Goal: Information Seeking & Learning: Learn about a topic

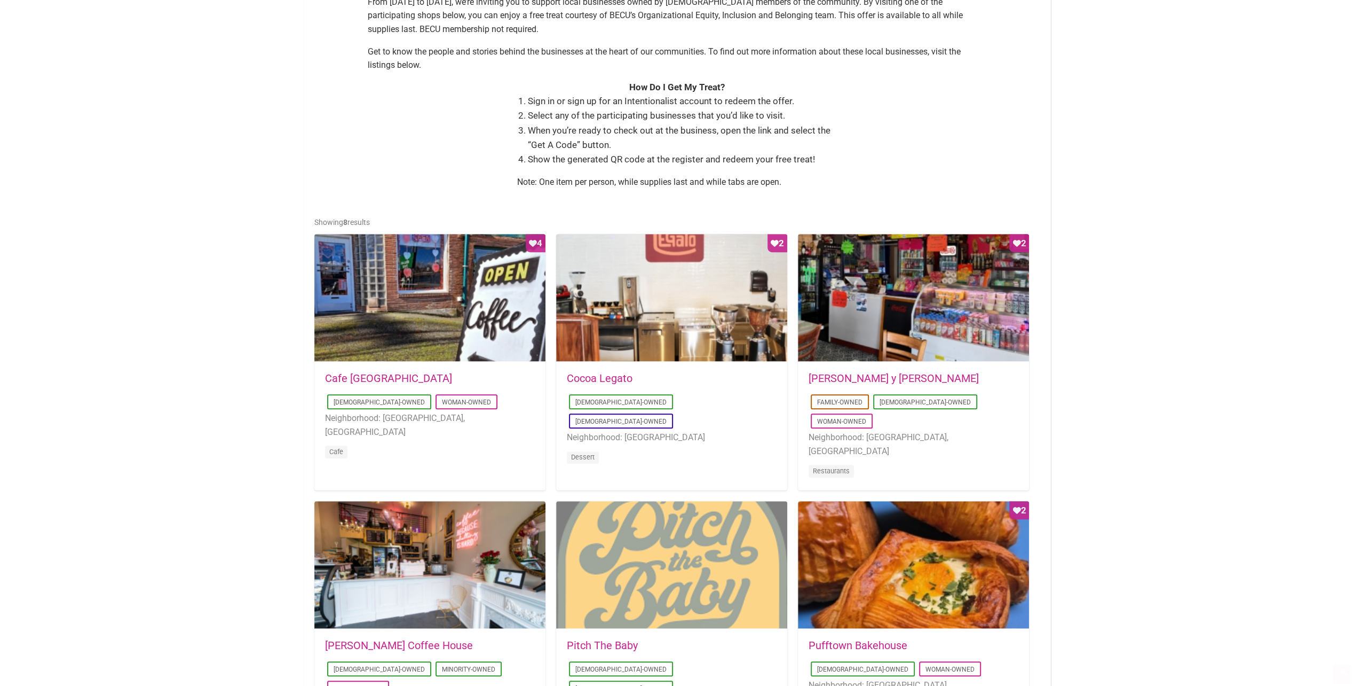
scroll to position [374, 0]
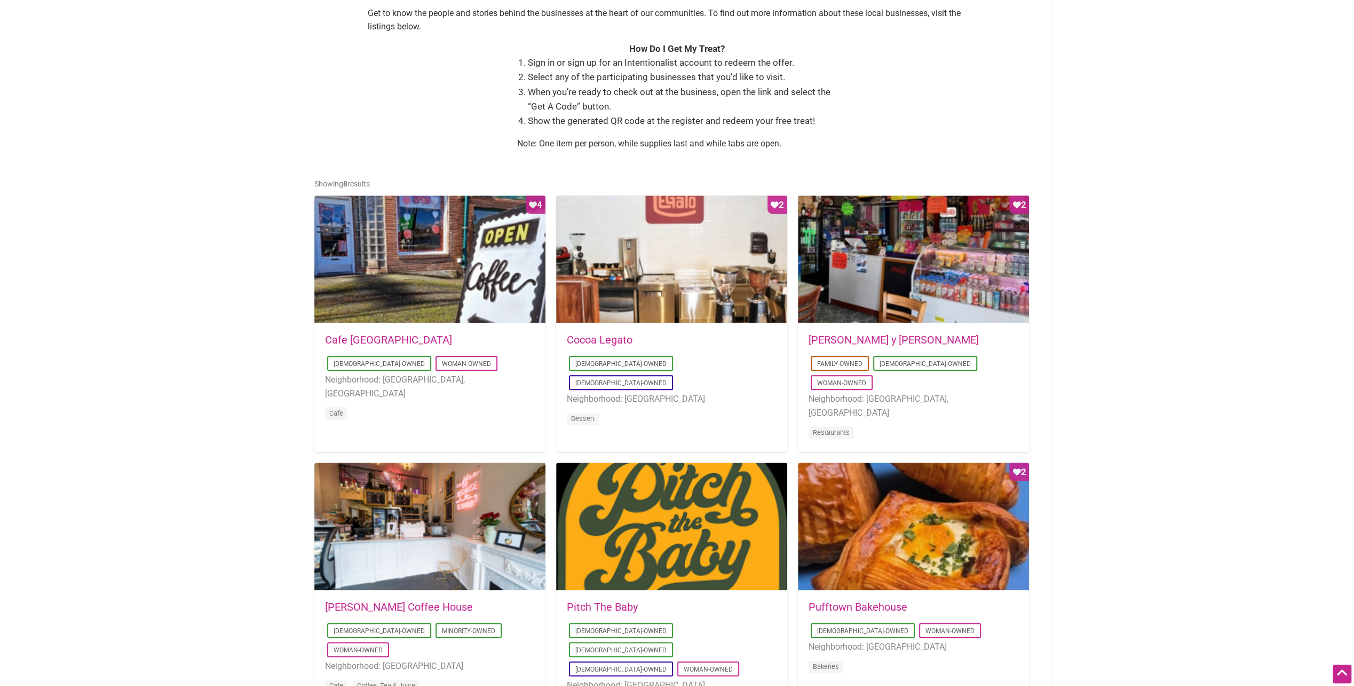
click at [588, 335] on link "Cocoa Legato" at bounding box center [600, 339] width 66 height 13
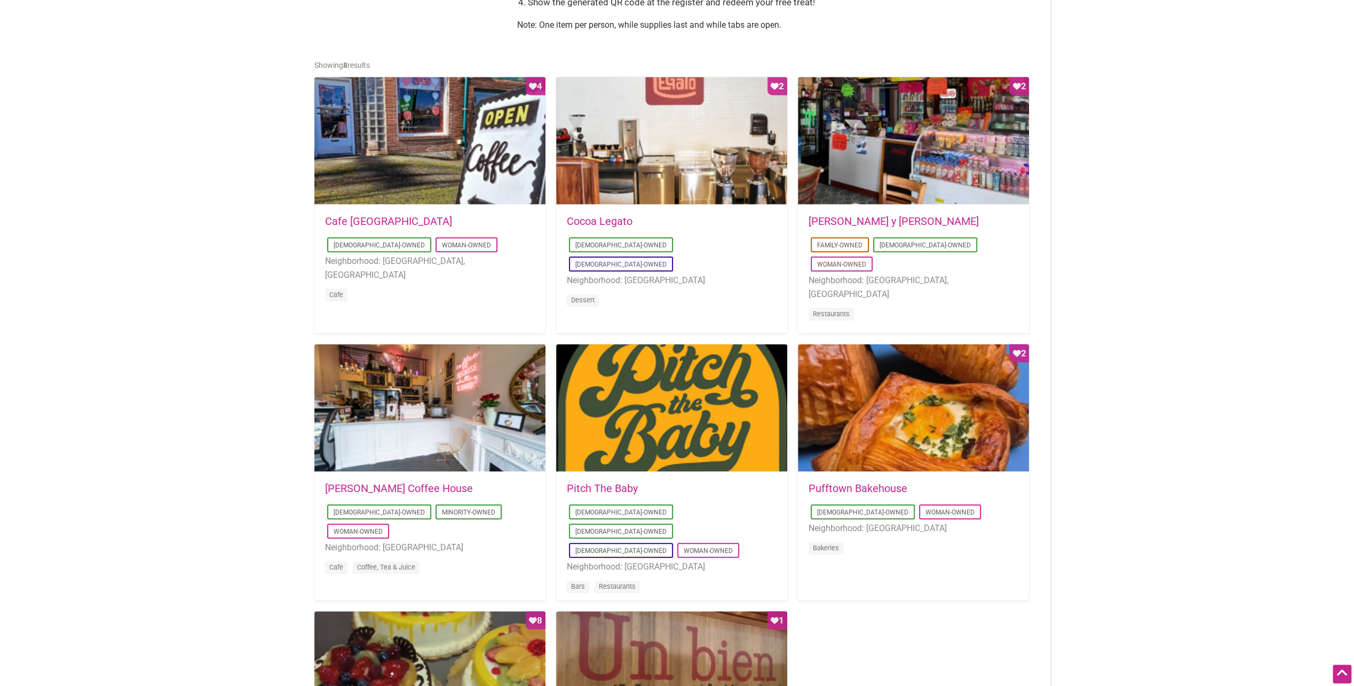
scroll to position [641, 0]
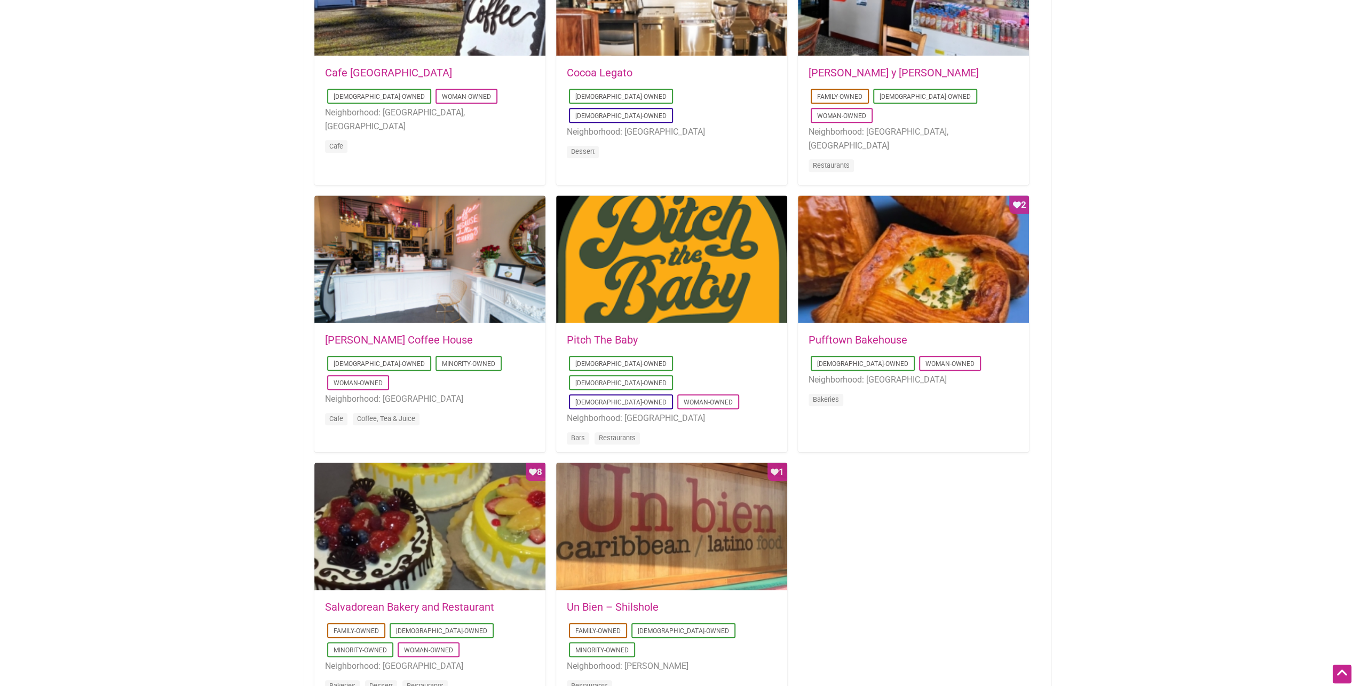
click at [875, 333] on div "[DATE] 07:38:01 Pufftown Bakehouse [DEMOGRAPHIC_DATA]-Owned Woman-Owned Neighbo…" at bounding box center [913, 377] width 231 height 107
click at [873, 335] on link "Pufftown Bakehouse" at bounding box center [858, 339] width 99 height 13
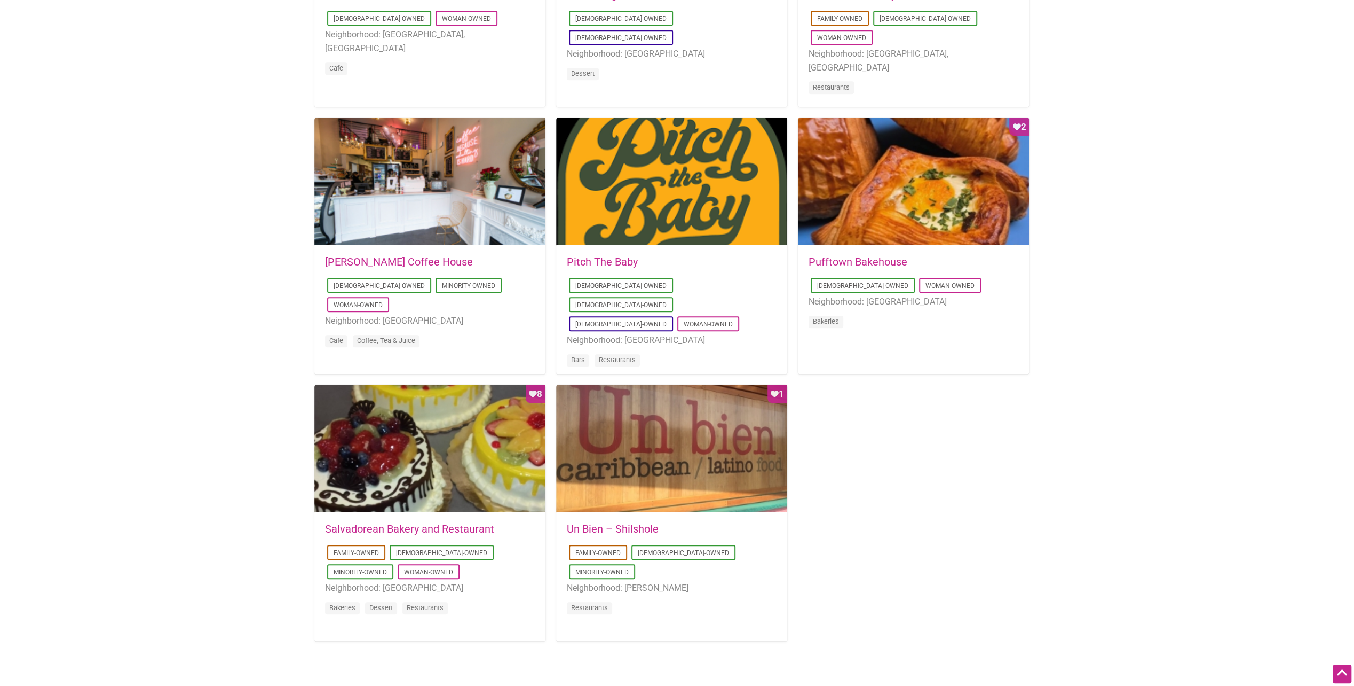
scroll to position [854, 0]
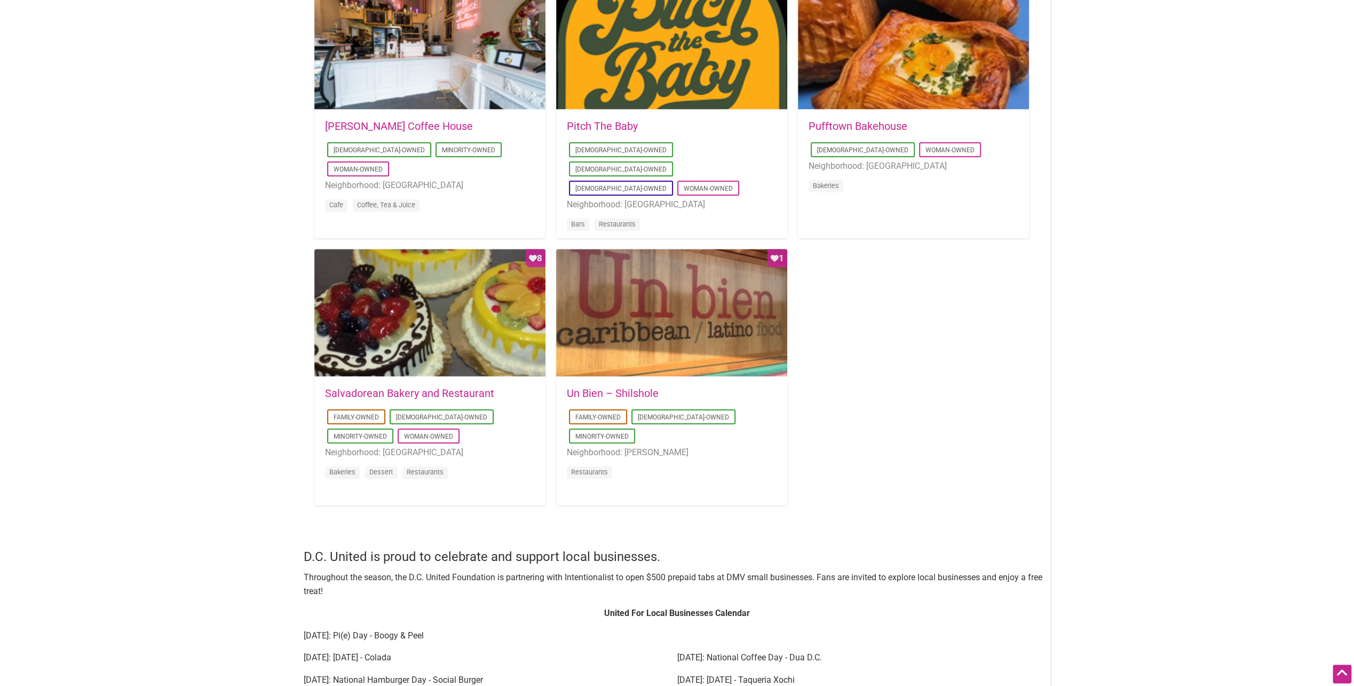
click at [611, 396] on link "Un Bien – Shilshole" at bounding box center [613, 393] width 92 height 13
click at [404, 393] on link "Salvadorean Bakery and Restaurant" at bounding box center [409, 393] width 169 height 13
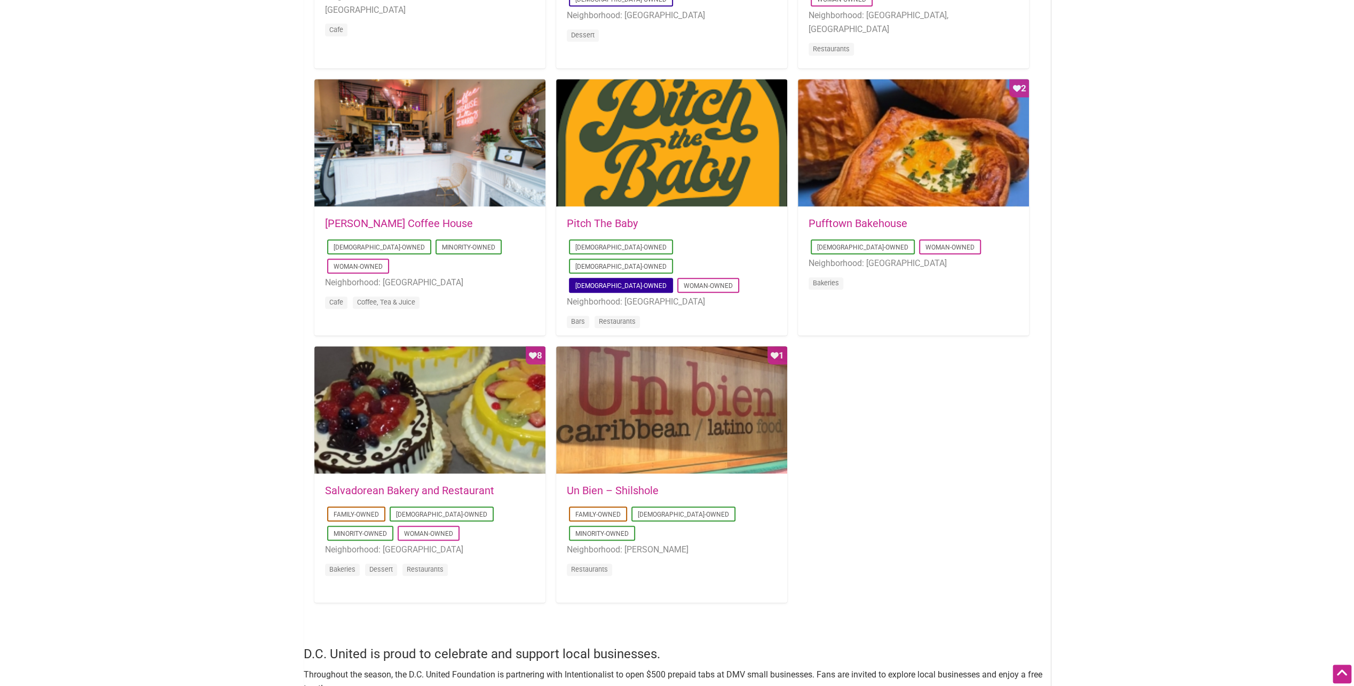
scroll to position [747, 0]
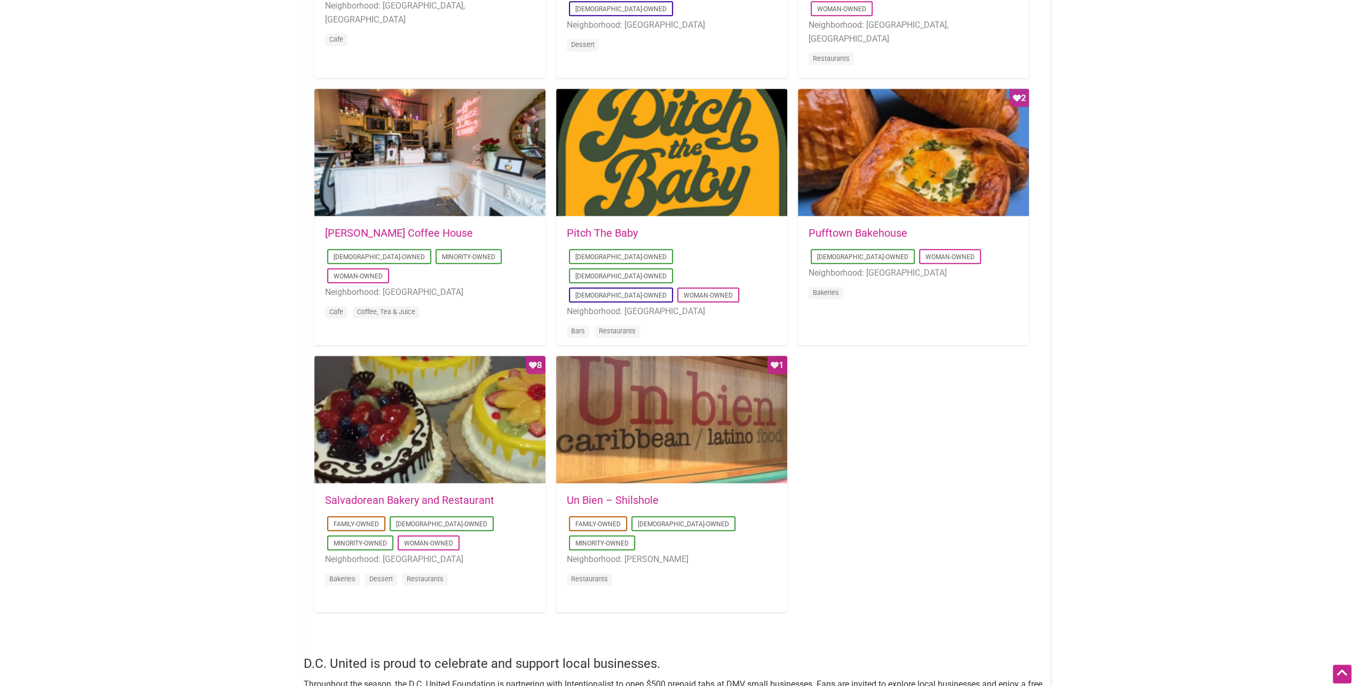
click at [607, 235] on link "Pitch The Baby" at bounding box center [602, 232] width 71 height 13
click at [395, 233] on link "Leon Coffee House" at bounding box center [399, 232] width 148 height 13
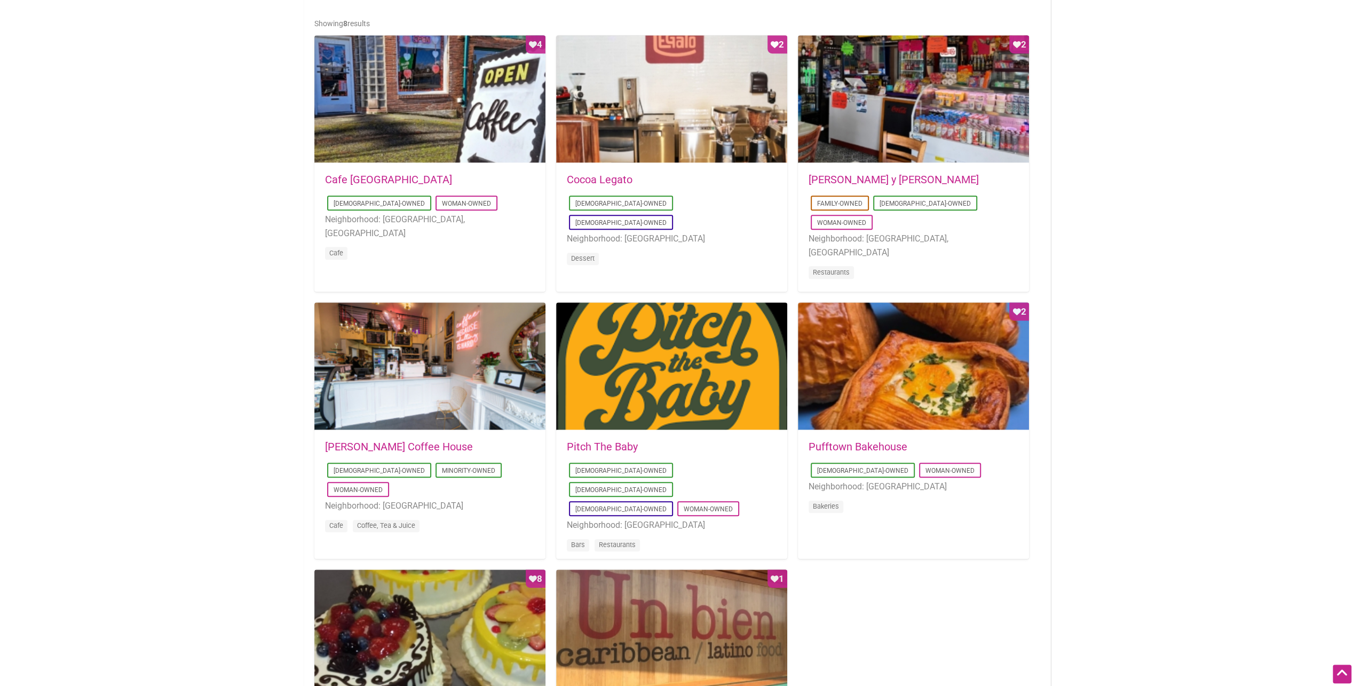
click at [826, 170] on div "2025-08-14 15:04:36 Don Gallopinto y Tortas Locas Family-Owned Latino-Owned Wom…" at bounding box center [913, 232] width 231 height 139
click at [826, 176] on link "Don Gallopinto y Tortas Locas" at bounding box center [894, 179] width 170 height 13
click at [372, 180] on link "Cafe Dulzura" at bounding box center [388, 179] width 127 height 13
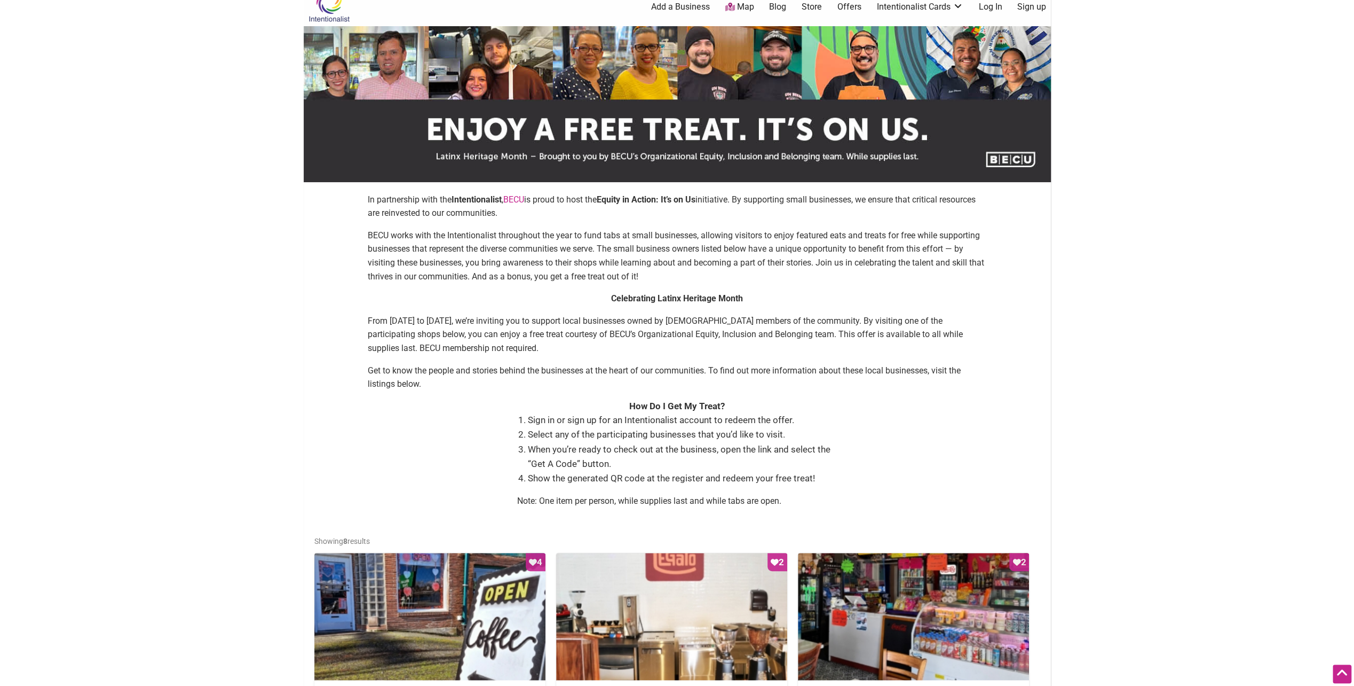
scroll to position [0, 0]
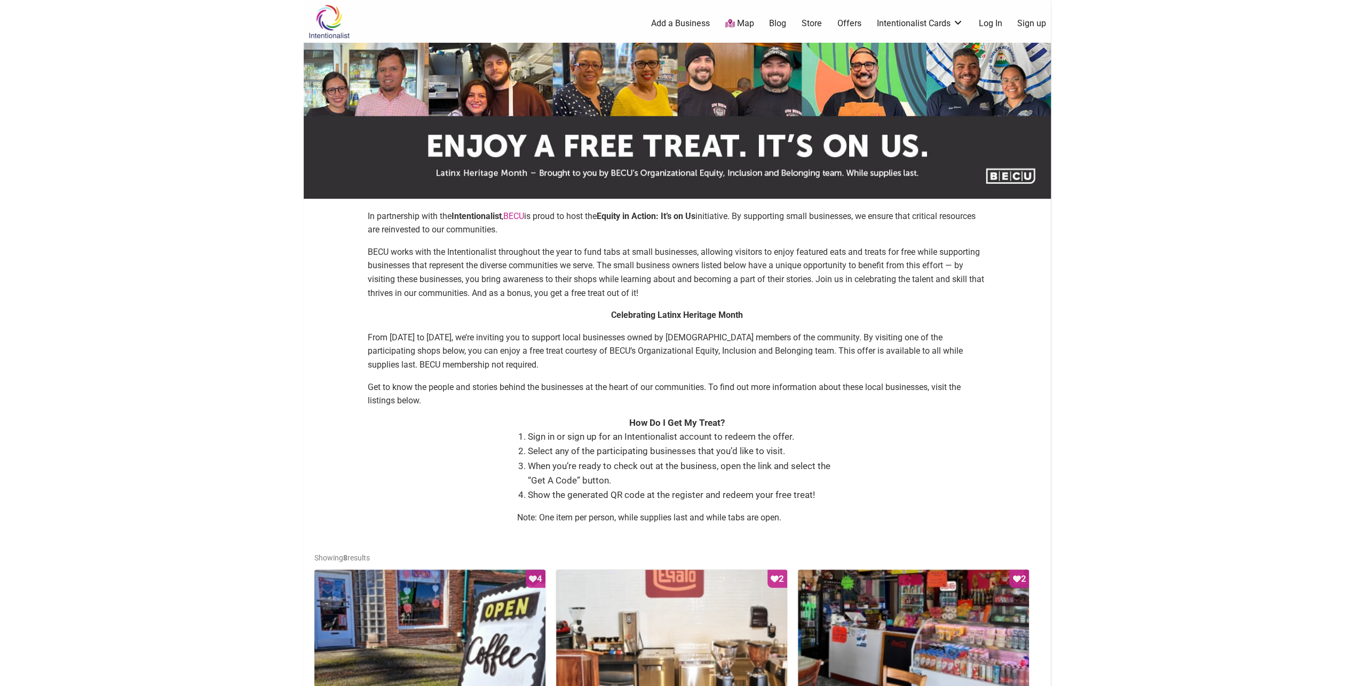
drag, startPoint x: 602, startPoint y: 155, endPoint x: 596, endPoint y: 148, distance: 8.3
